Goal: Obtain resource: Obtain resource

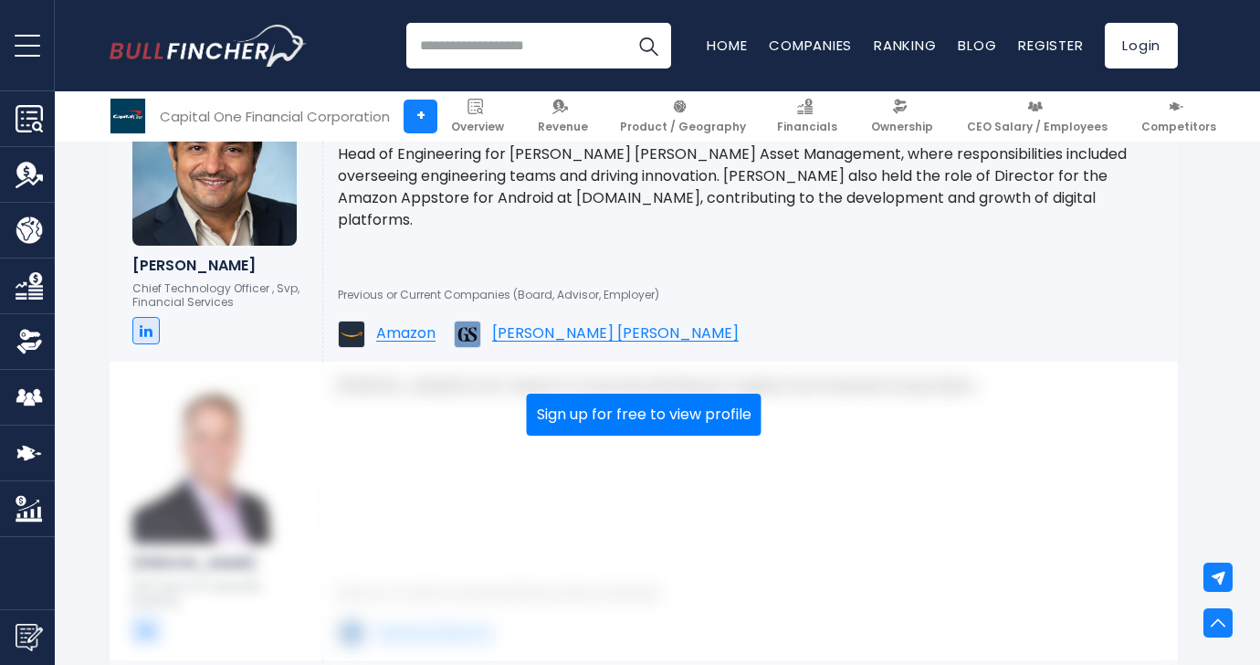
scroll to position [3485, 0]
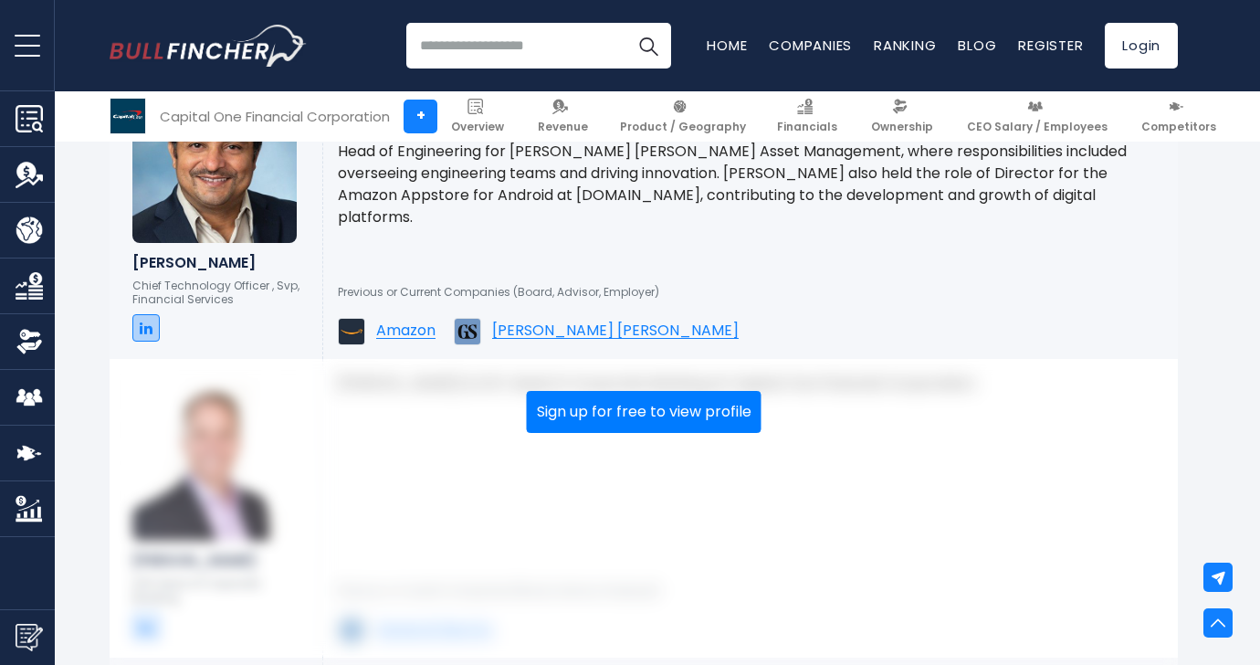
click at [143, 333] on icon at bounding box center [146, 328] width 13 height 15
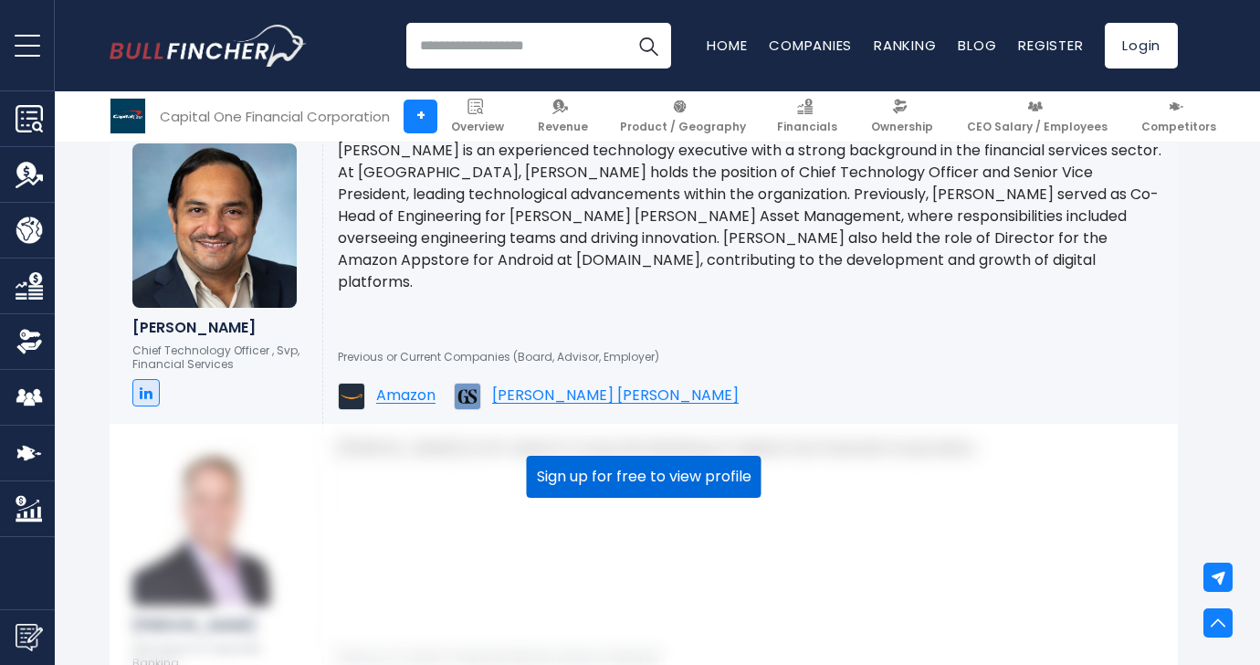
click at [675, 492] on button "Sign up for free to view profile" at bounding box center [644, 477] width 235 height 42
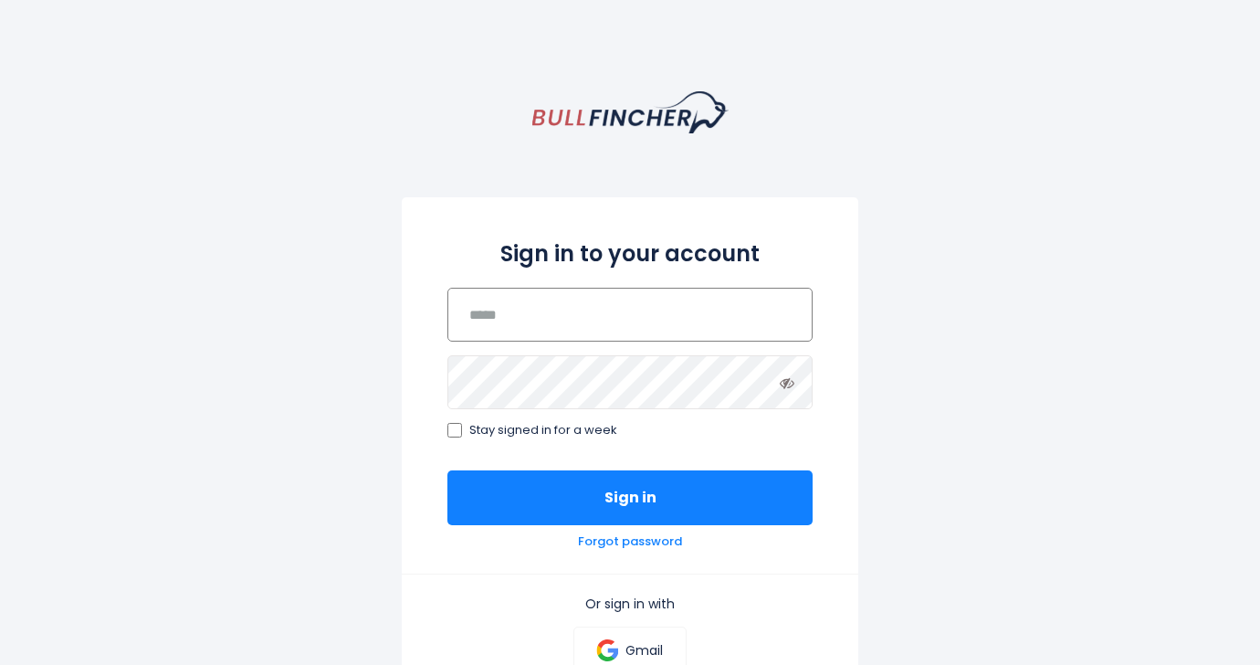
click at [603, 324] on input "email" at bounding box center [629, 315] width 365 height 54
type input "**********"
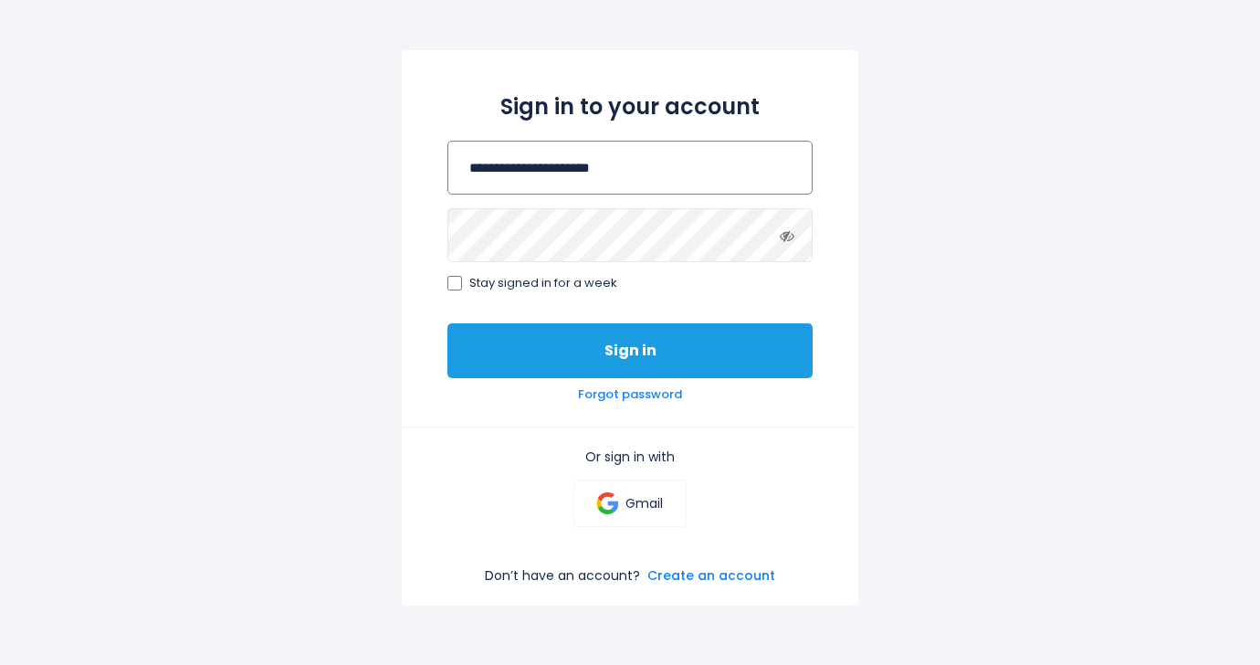
scroll to position [133, 0]
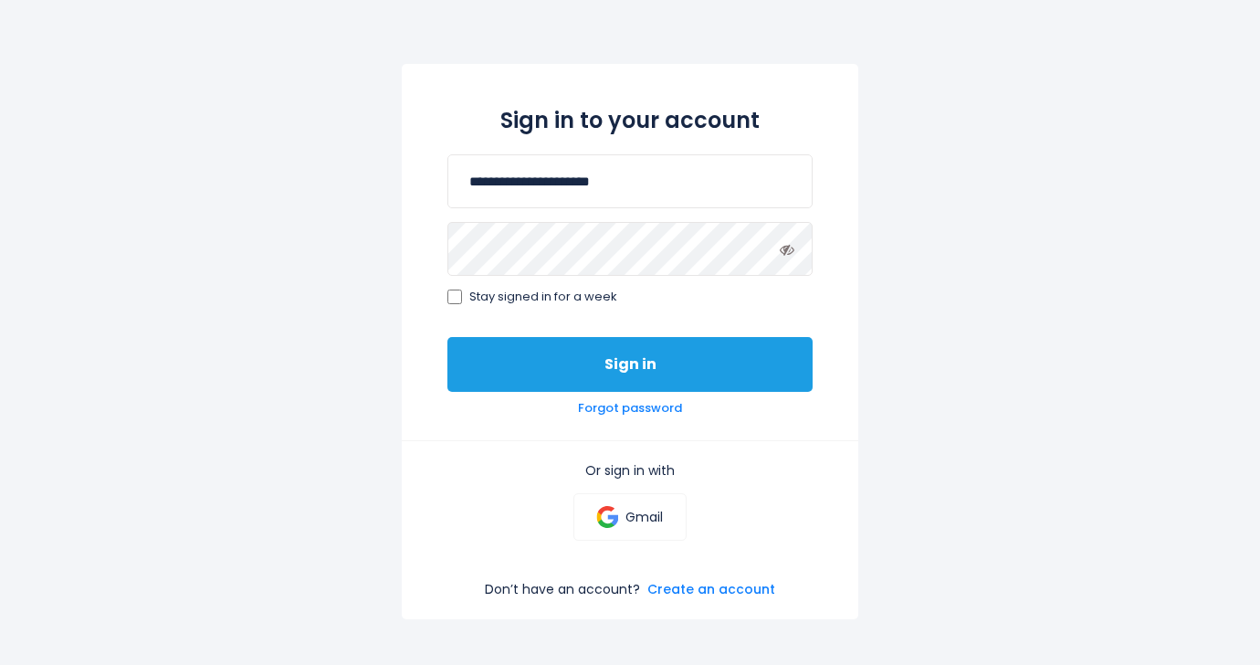
click at [517, 355] on button "Sign in" at bounding box center [629, 364] width 365 height 55
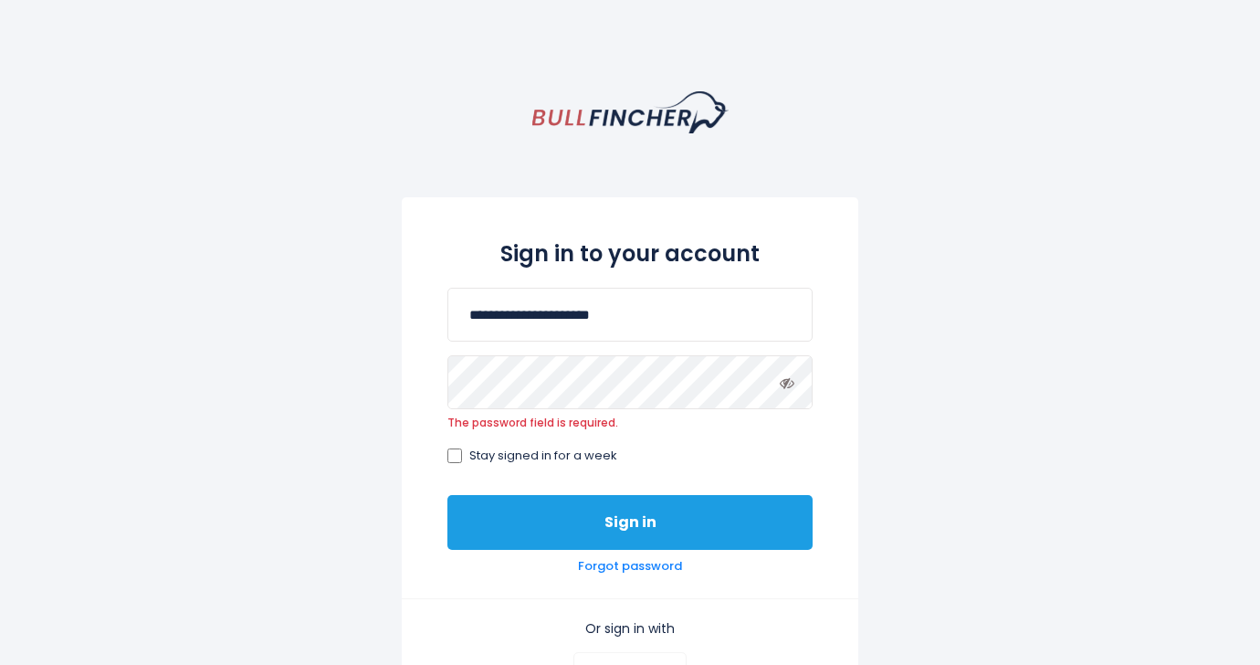
click at [713, 519] on button "Sign in" at bounding box center [629, 522] width 365 height 55
